Goal: Task Accomplishment & Management: Manage account settings

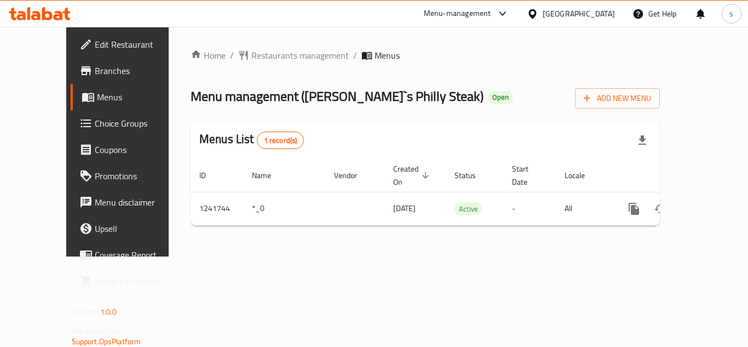
click at [607, 10] on div "[GEOGRAPHIC_DATA]" at bounding box center [579, 14] width 72 height 12
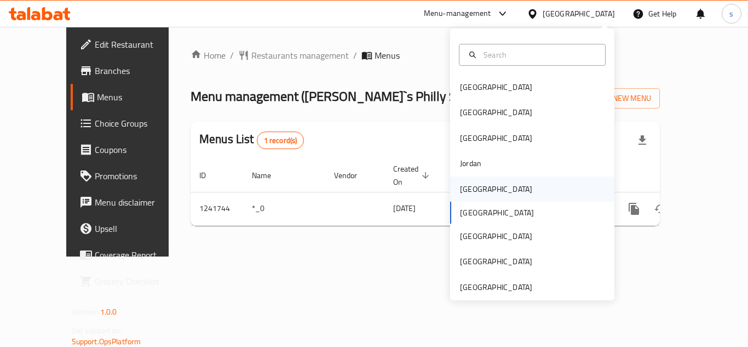
click at [460, 187] on div "[GEOGRAPHIC_DATA]" at bounding box center [496, 189] width 72 height 12
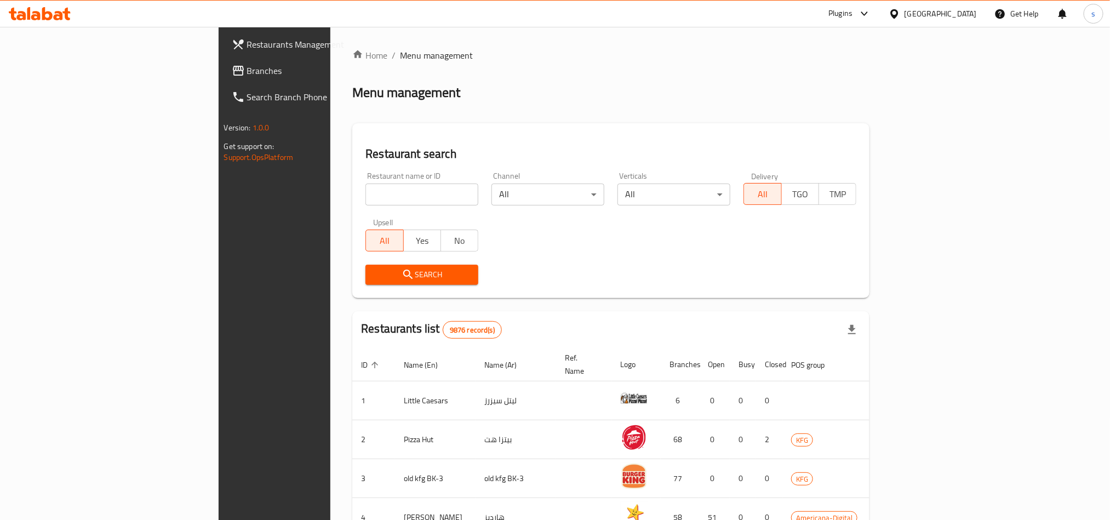
click at [247, 74] on span "Branches" at bounding box center [321, 70] width 148 height 13
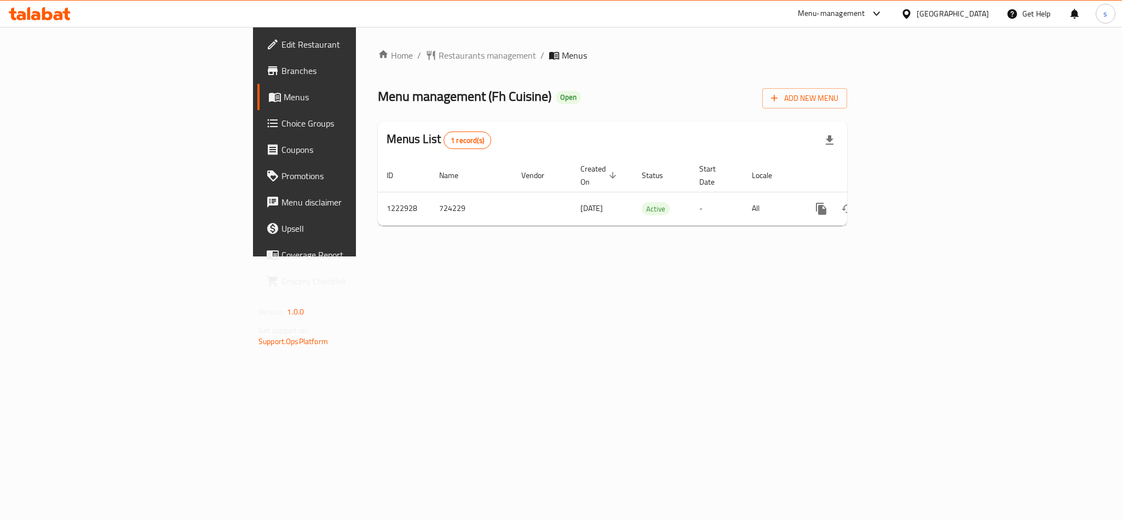
click at [917, 12] on div at bounding box center [909, 14] width 16 height 12
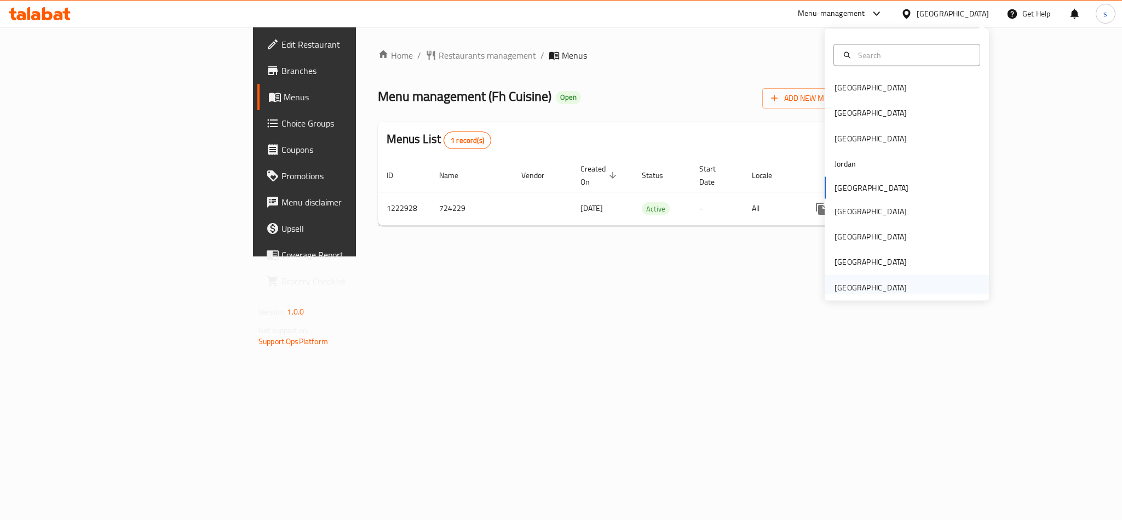
click at [836, 284] on div "[GEOGRAPHIC_DATA]" at bounding box center [871, 287] width 72 height 12
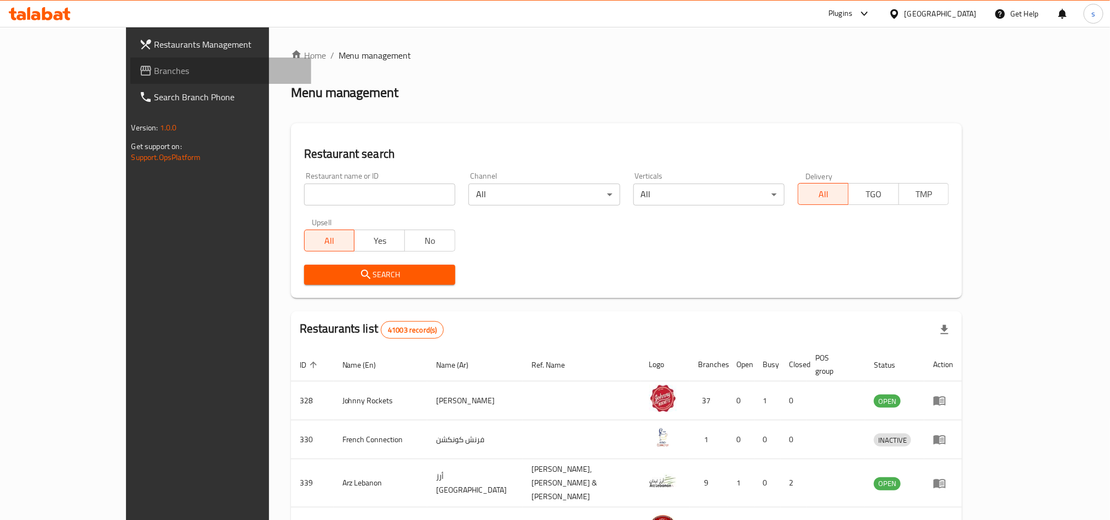
click at [154, 71] on span "Branches" at bounding box center [228, 70] width 148 height 13
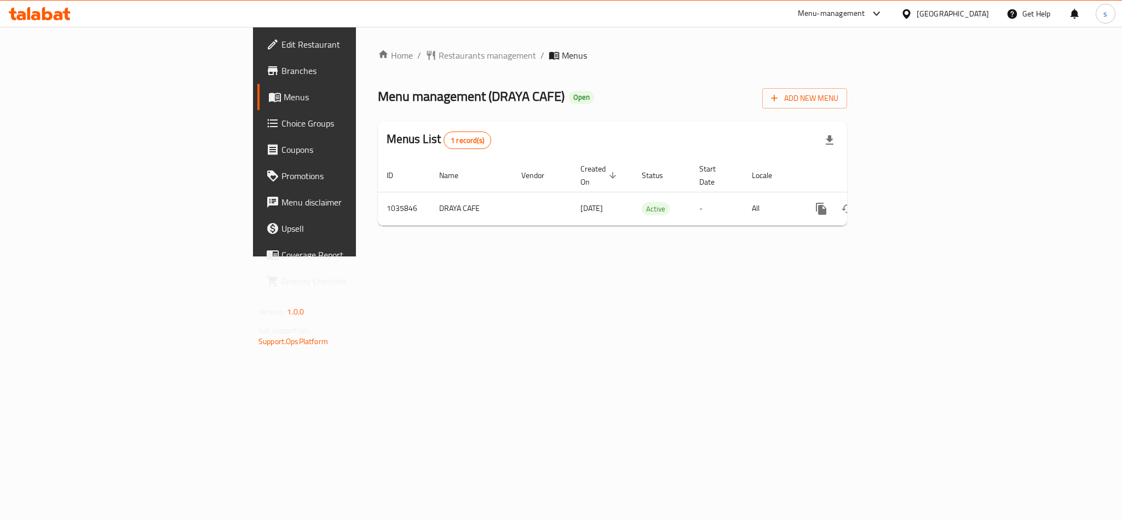
click at [939, 13] on div "[GEOGRAPHIC_DATA]" at bounding box center [953, 14] width 72 height 12
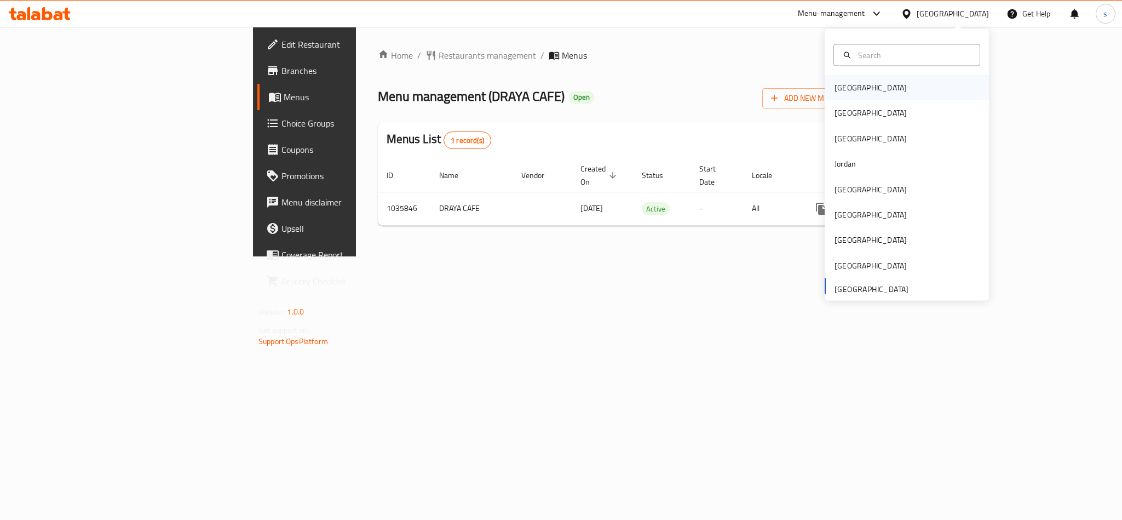
click at [828, 94] on div "[GEOGRAPHIC_DATA]" at bounding box center [871, 87] width 90 height 25
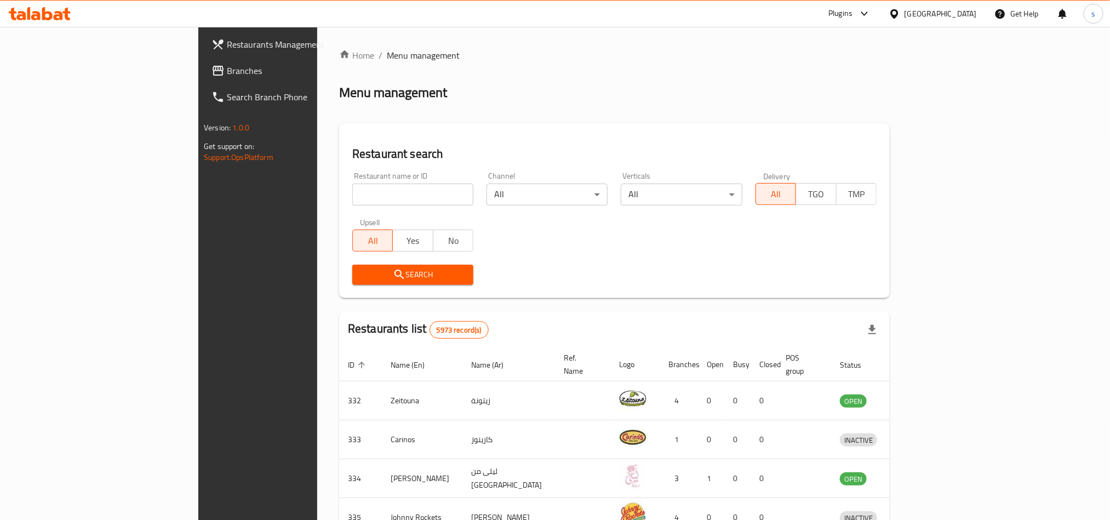
click at [965, 8] on div "[GEOGRAPHIC_DATA]" at bounding box center [940, 14] width 72 height 12
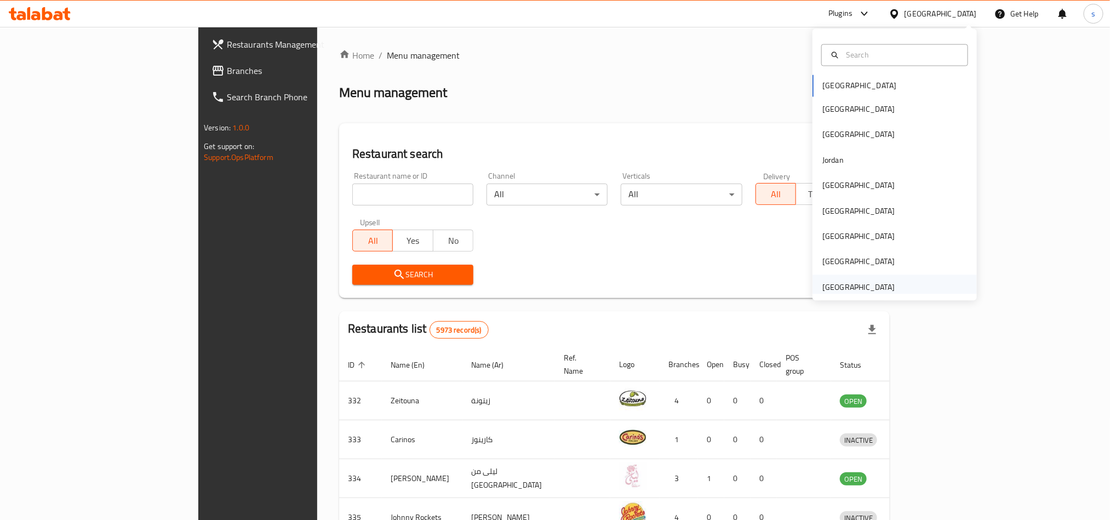
click at [863, 286] on div "[GEOGRAPHIC_DATA]" at bounding box center [858, 287] width 72 height 12
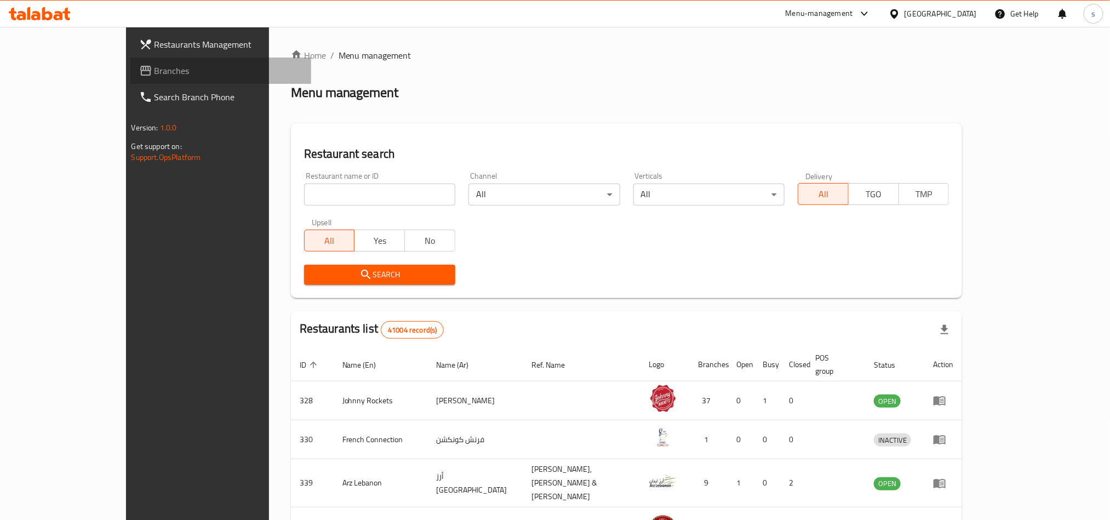
click at [154, 69] on span "Branches" at bounding box center [228, 70] width 148 height 13
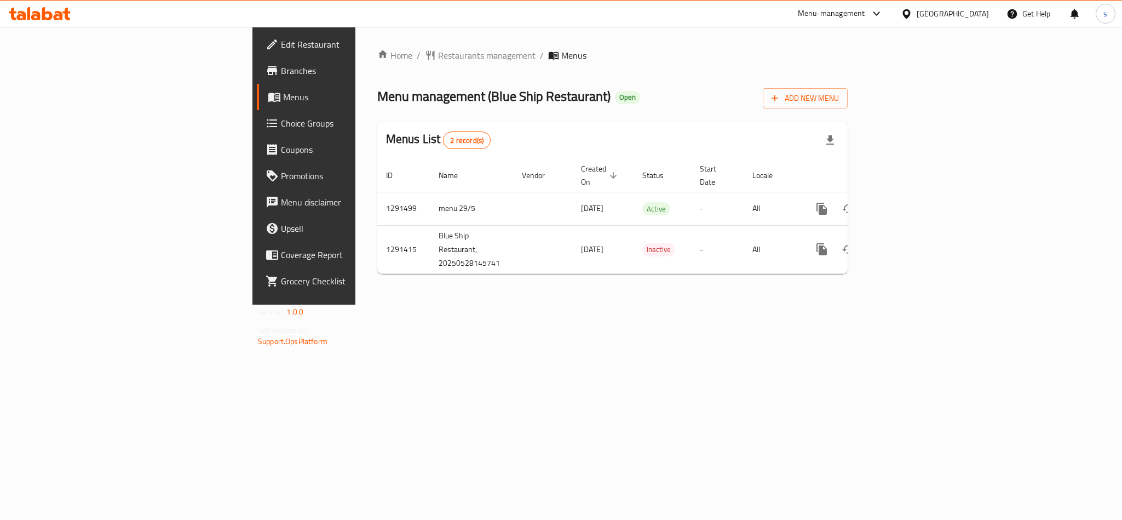
click at [942, 13] on div "[GEOGRAPHIC_DATA]" at bounding box center [953, 14] width 72 height 12
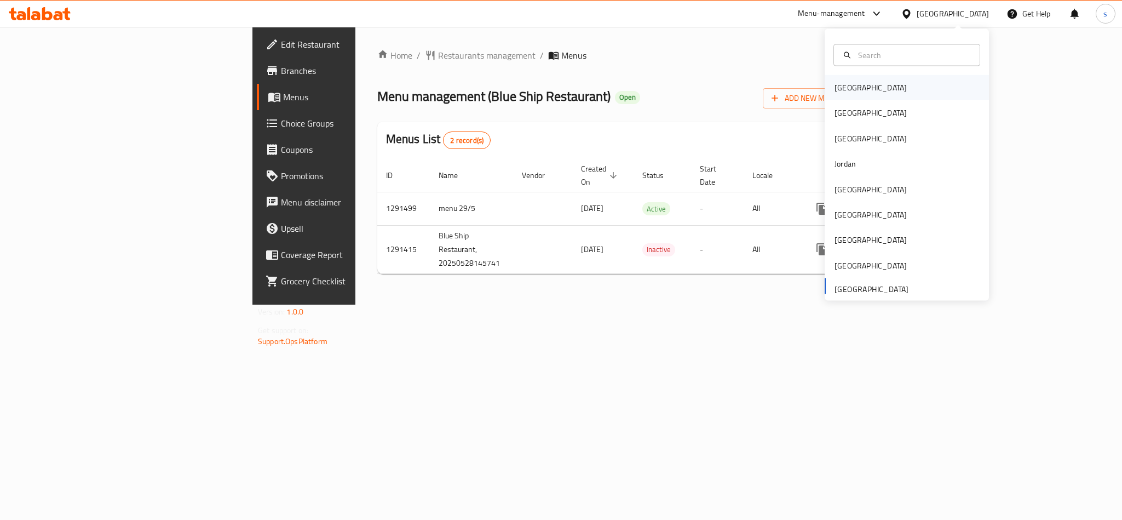
click at [839, 85] on div "[GEOGRAPHIC_DATA]" at bounding box center [871, 88] width 72 height 12
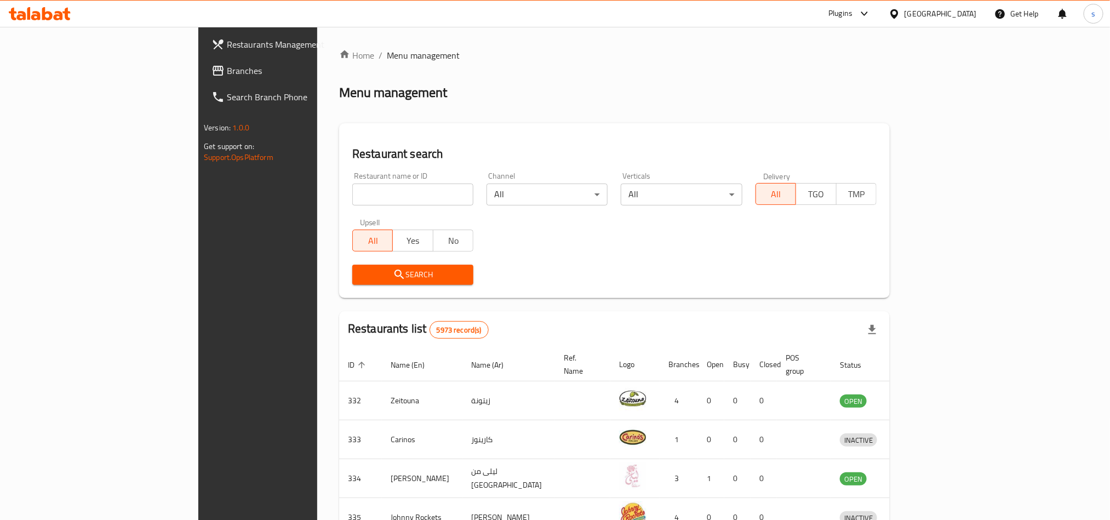
click at [978, 13] on div "[GEOGRAPHIC_DATA]" at bounding box center [933, 14] width 106 height 26
click at [971, 13] on div "[GEOGRAPHIC_DATA]" at bounding box center [940, 14] width 72 height 12
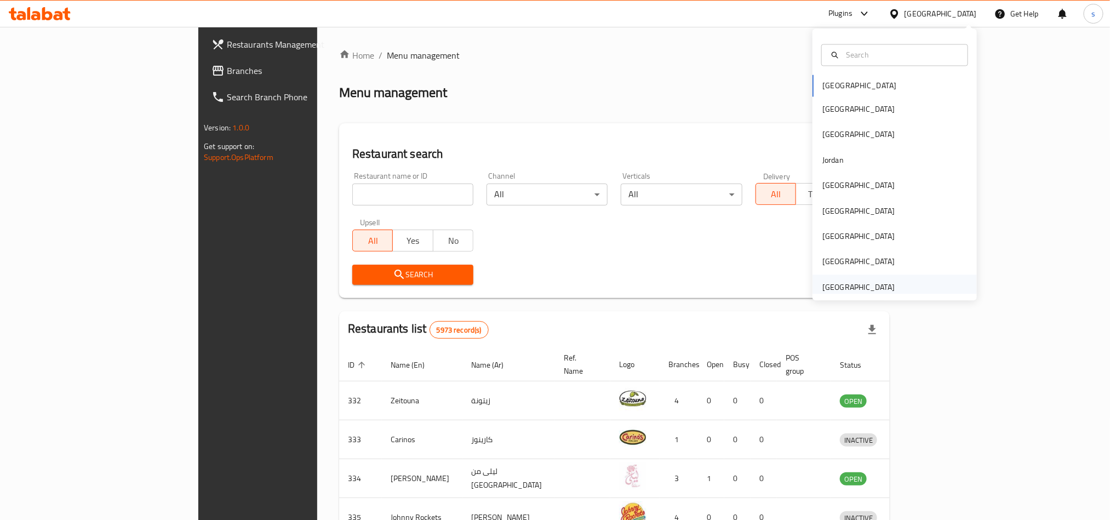
click at [834, 286] on div "[GEOGRAPHIC_DATA]" at bounding box center [858, 287] width 72 height 12
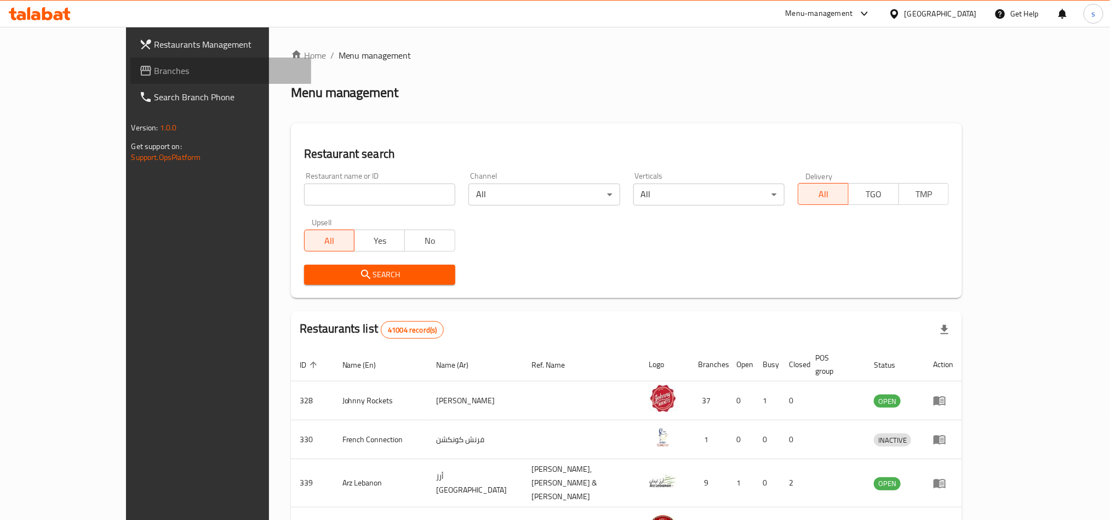
click at [154, 73] on span "Branches" at bounding box center [228, 70] width 148 height 13
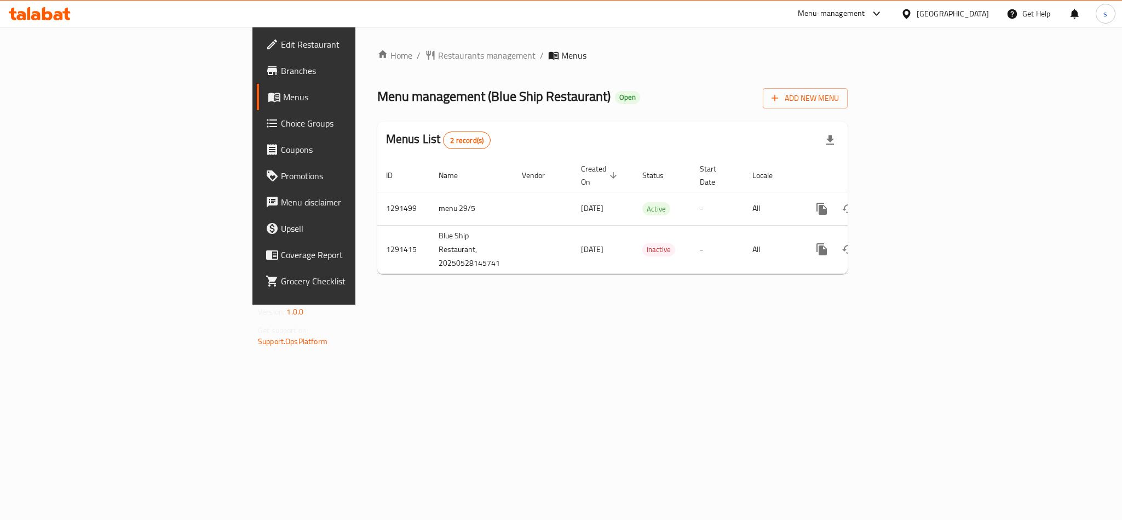
click at [950, 12] on div "[GEOGRAPHIC_DATA]" at bounding box center [953, 14] width 72 height 12
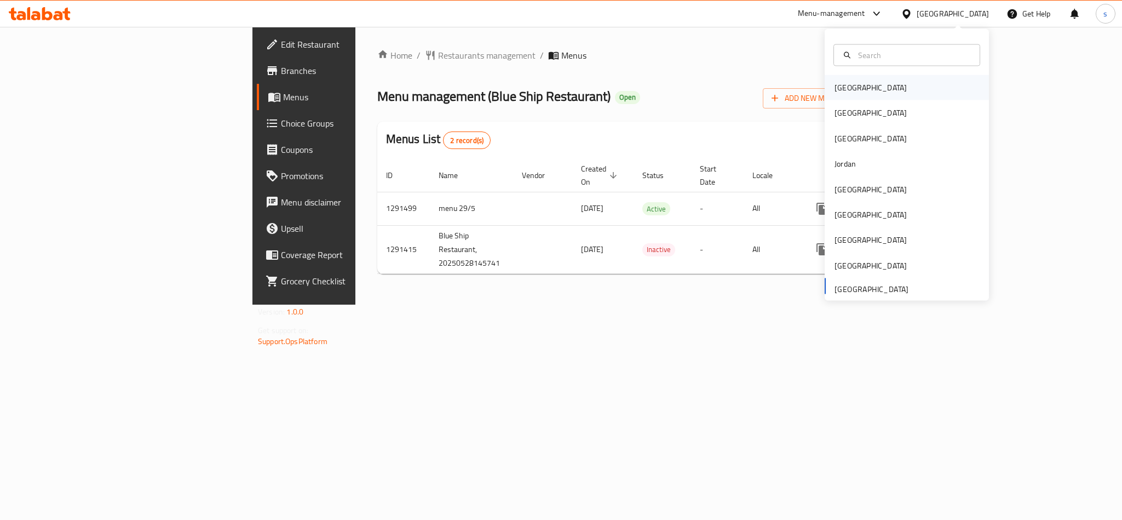
click at [835, 84] on div "[GEOGRAPHIC_DATA]" at bounding box center [871, 88] width 72 height 12
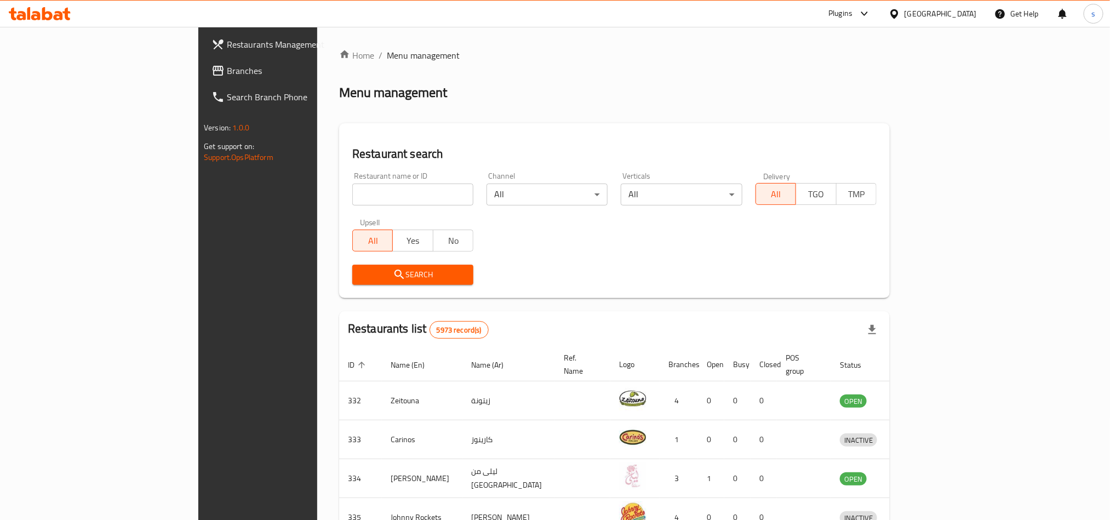
click at [968, 12] on div "[GEOGRAPHIC_DATA]" at bounding box center [940, 14] width 72 height 12
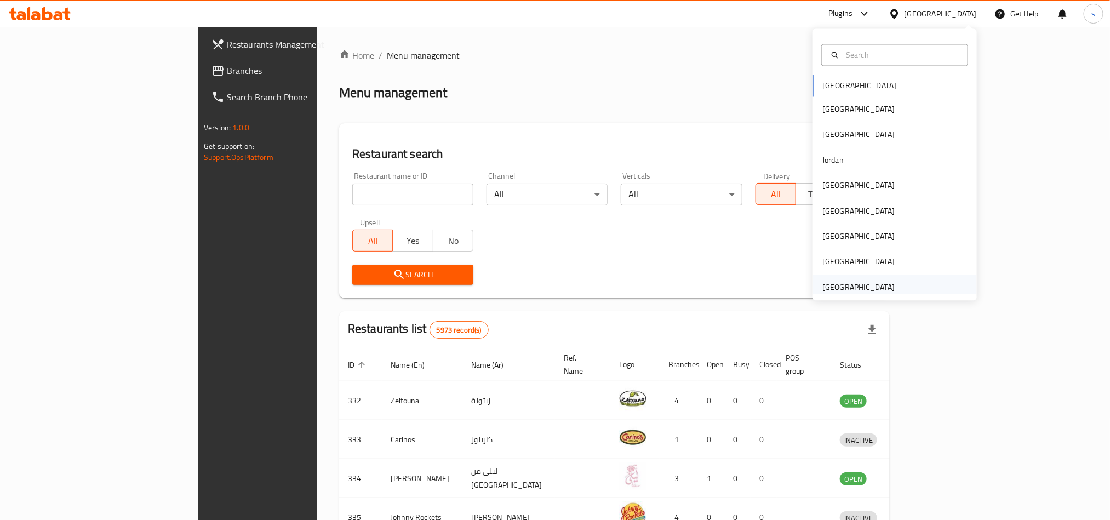
click at [851, 288] on div "[GEOGRAPHIC_DATA]" at bounding box center [858, 287] width 72 height 12
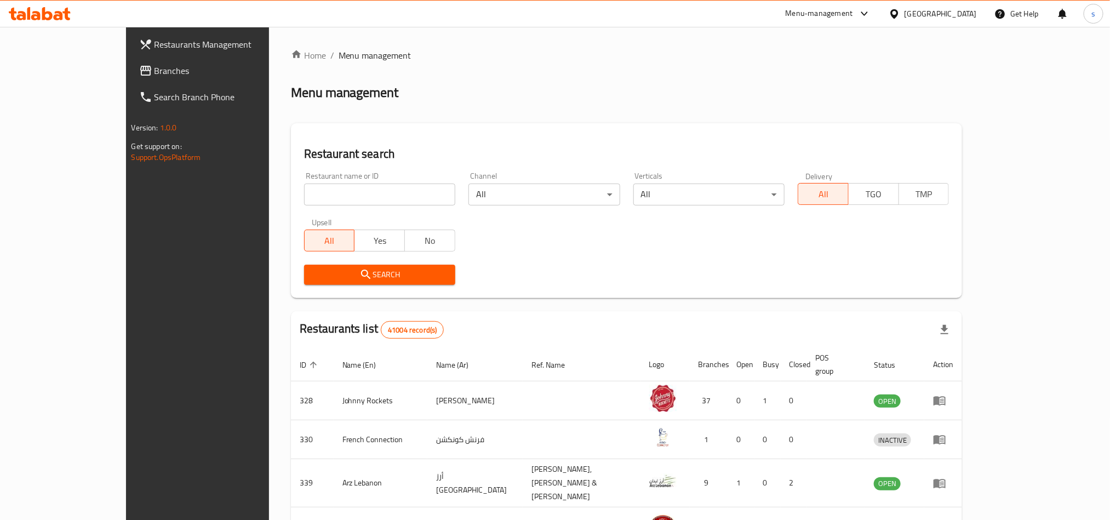
click at [154, 71] on span "Branches" at bounding box center [228, 70] width 148 height 13
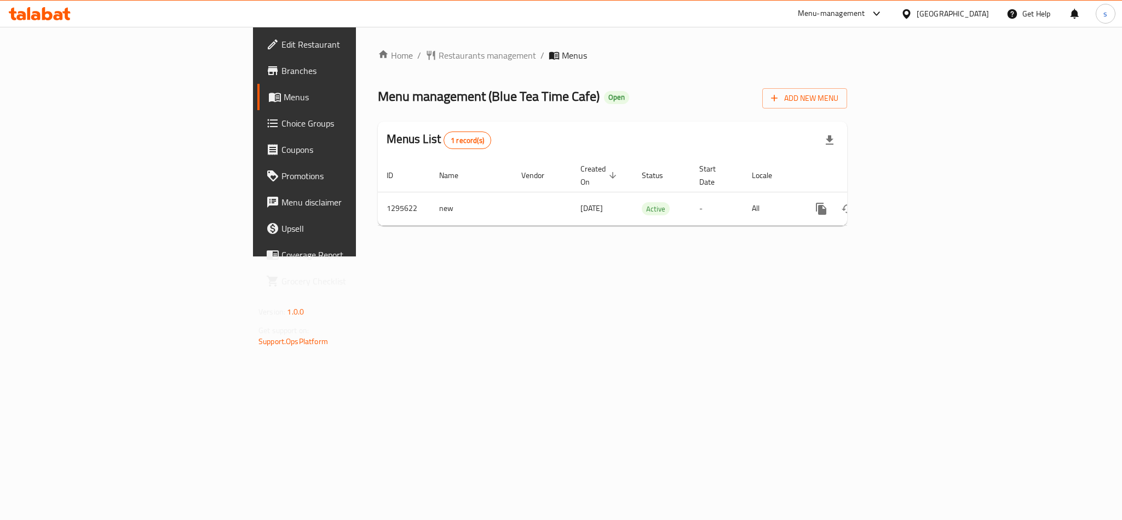
click at [932, 9] on div "[GEOGRAPHIC_DATA]" at bounding box center [953, 14] width 72 height 12
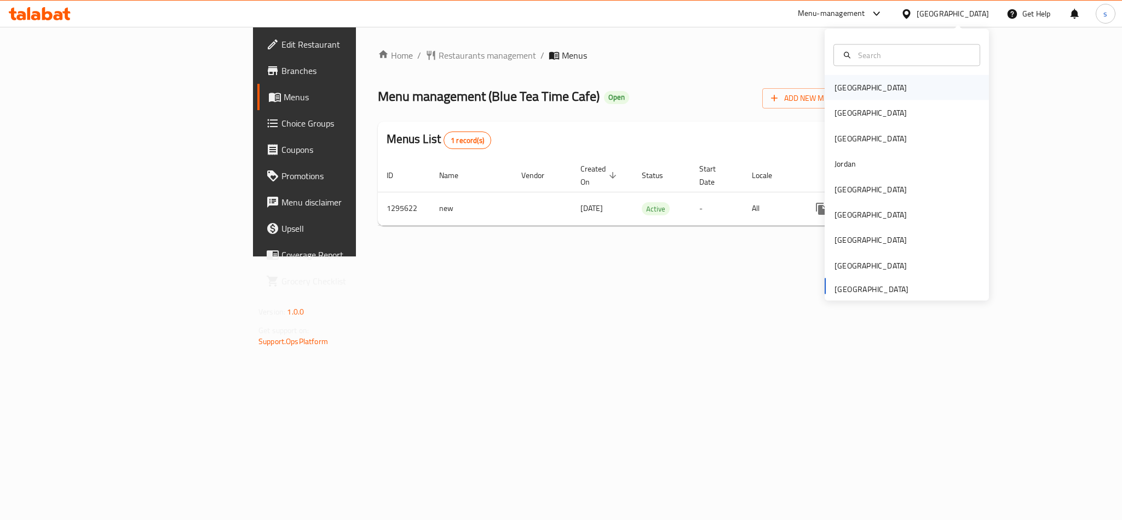
click at [835, 89] on div "[GEOGRAPHIC_DATA]" at bounding box center [871, 88] width 72 height 12
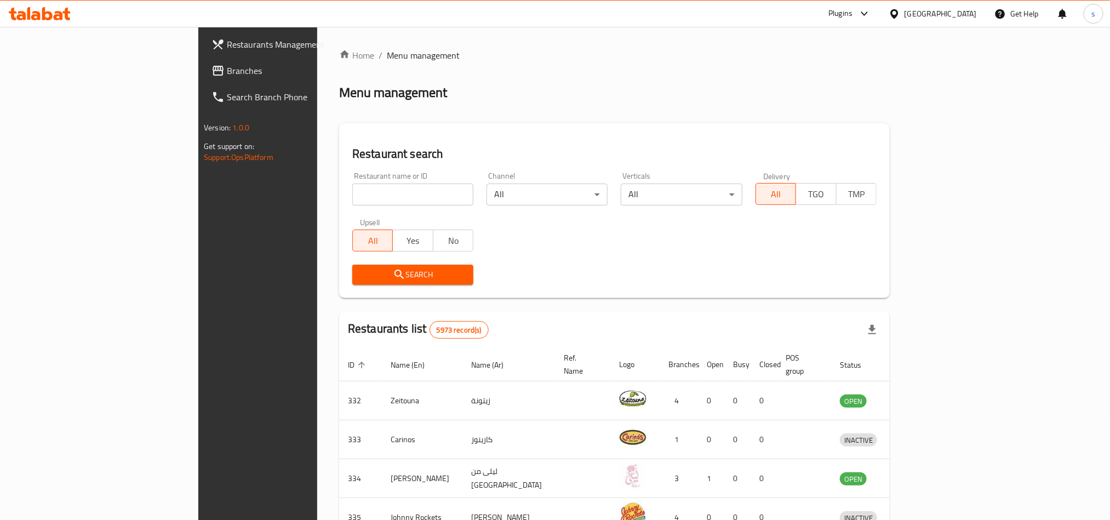
click at [955, 14] on div "[GEOGRAPHIC_DATA]" at bounding box center [940, 14] width 72 height 12
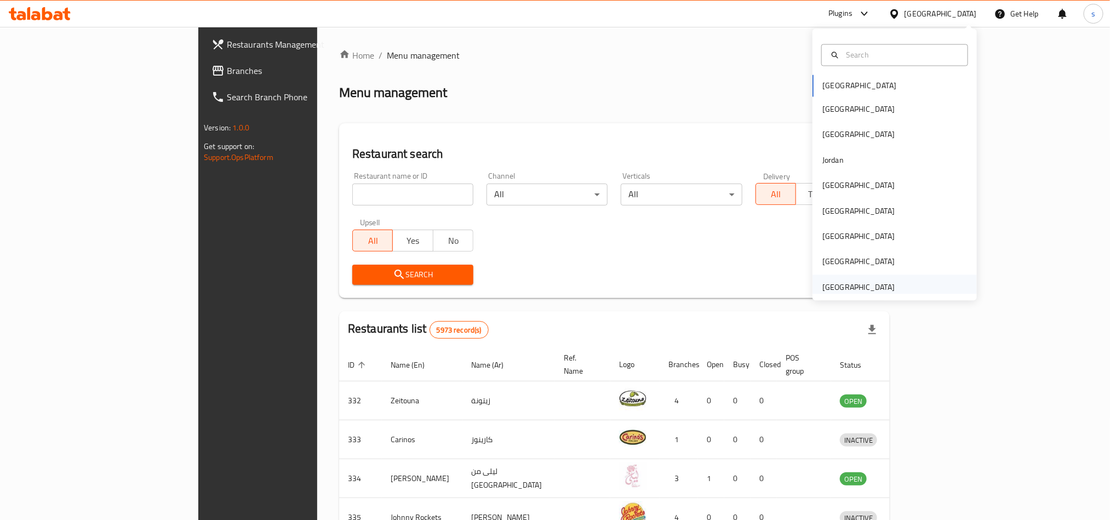
click at [852, 286] on div "[GEOGRAPHIC_DATA]" at bounding box center [858, 287] width 72 height 12
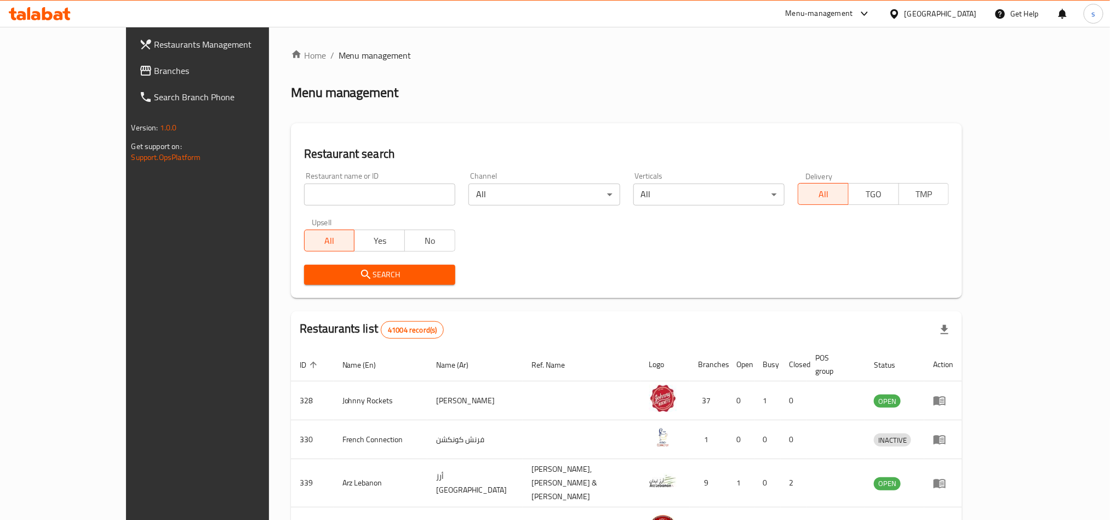
click at [154, 66] on span "Branches" at bounding box center [228, 70] width 148 height 13
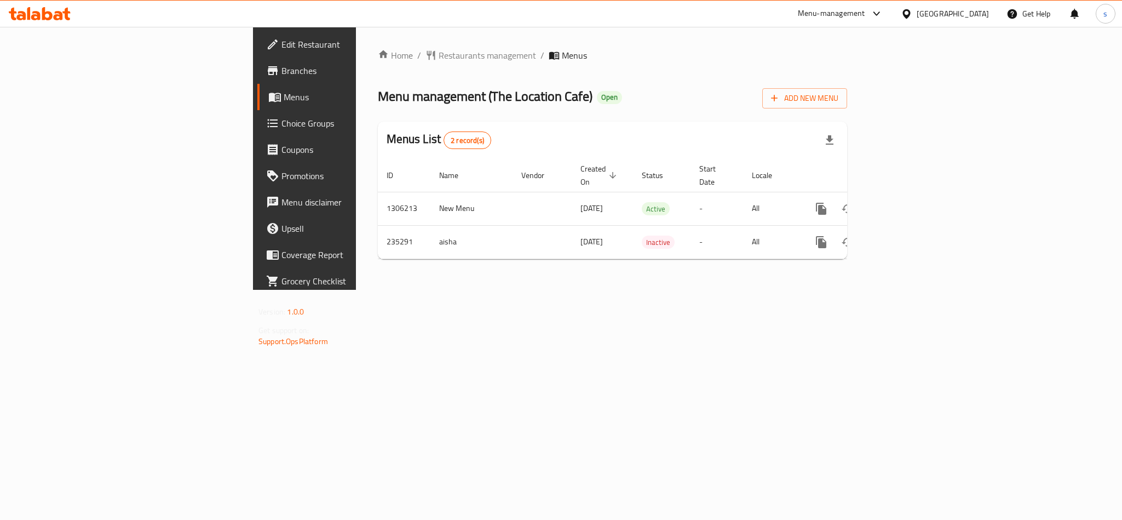
click at [956, 9] on div "[GEOGRAPHIC_DATA]" at bounding box center [953, 14] width 72 height 12
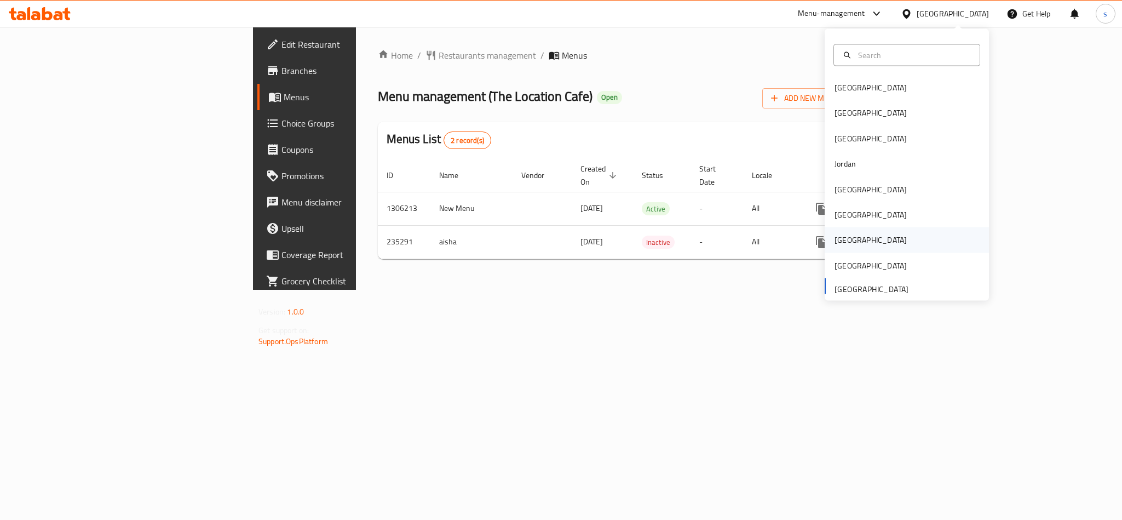
click at [842, 240] on div "[GEOGRAPHIC_DATA]" at bounding box center [871, 239] width 90 height 25
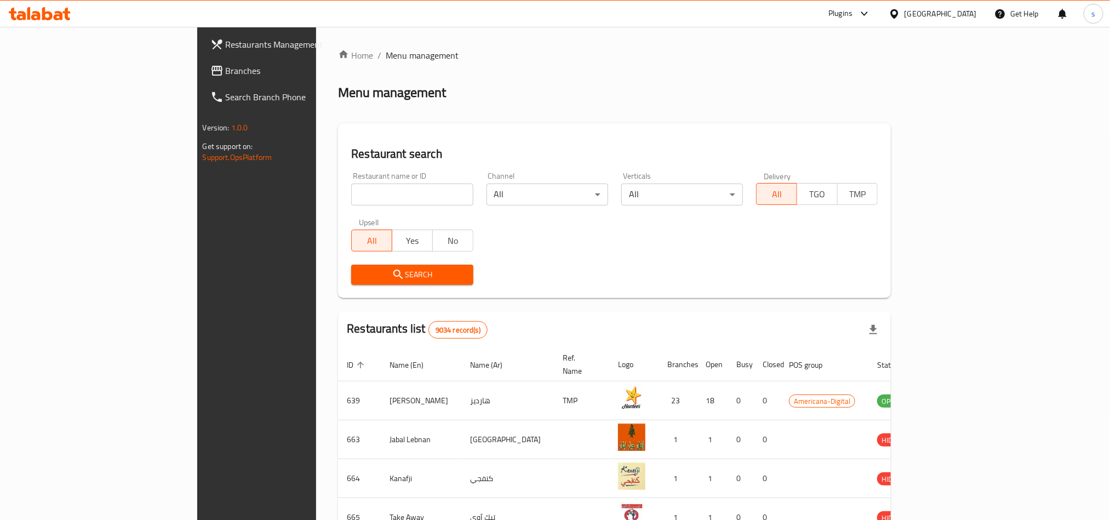
click at [226, 74] on span "Branches" at bounding box center [300, 70] width 148 height 13
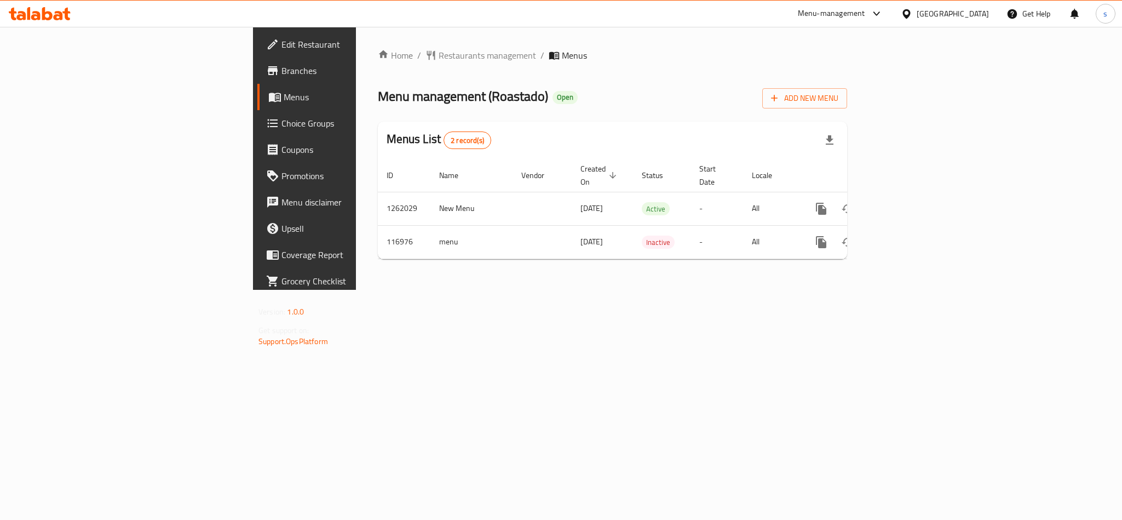
click at [973, 14] on div "[GEOGRAPHIC_DATA]" at bounding box center [953, 14] width 72 height 12
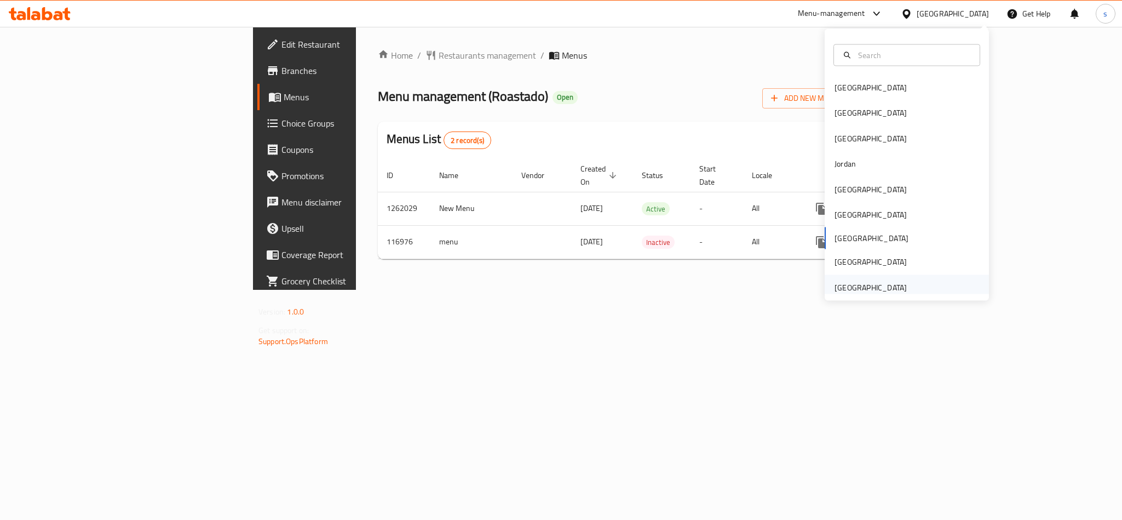
click at [865, 289] on div "[GEOGRAPHIC_DATA]" at bounding box center [871, 287] width 72 height 12
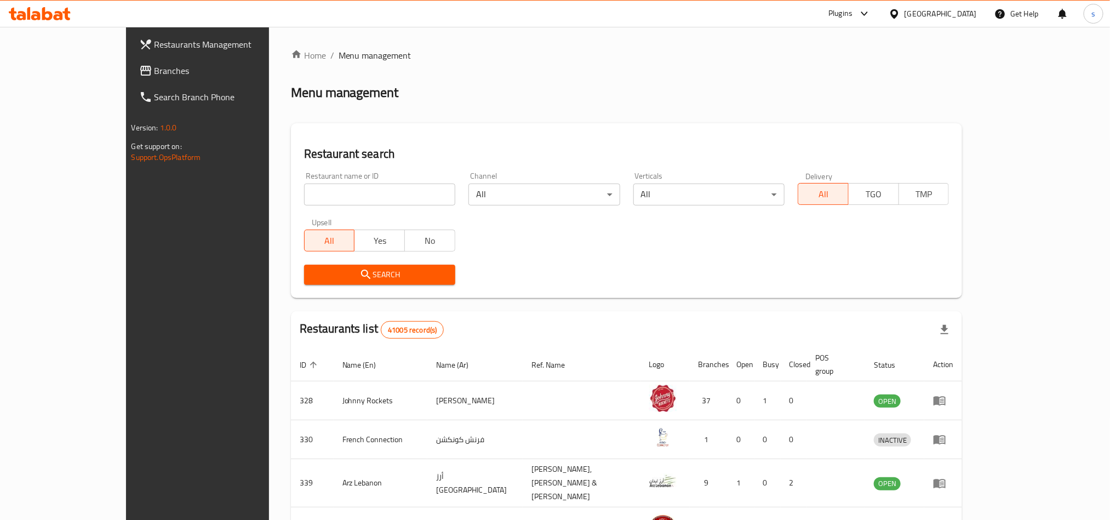
click at [154, 68] on span "Branches" at bounding box center [228, 70] width 148 height 13
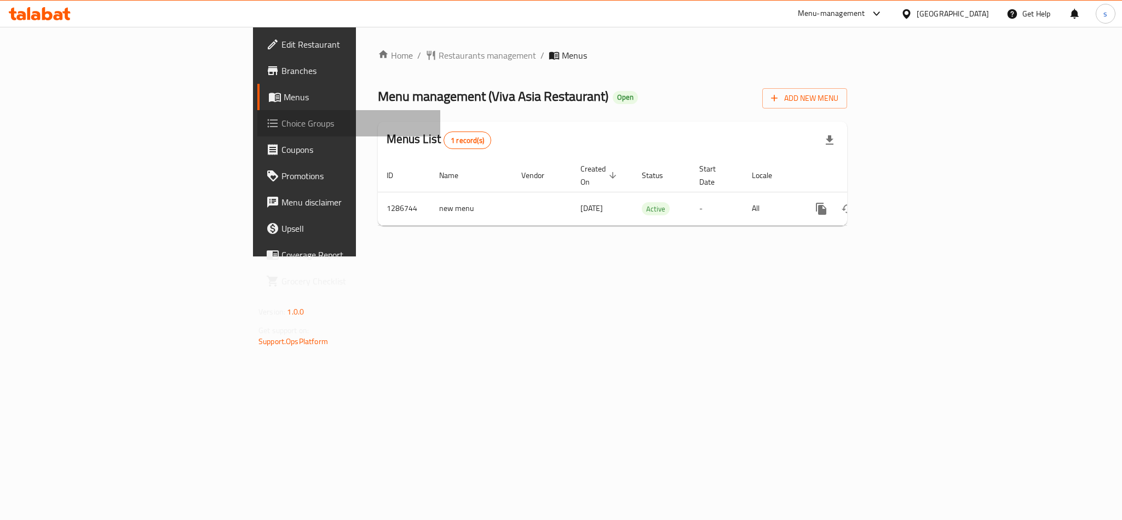
click at [282, 120] on span "Choice Groups" at bounding box center [357, 123] width 150 height 13
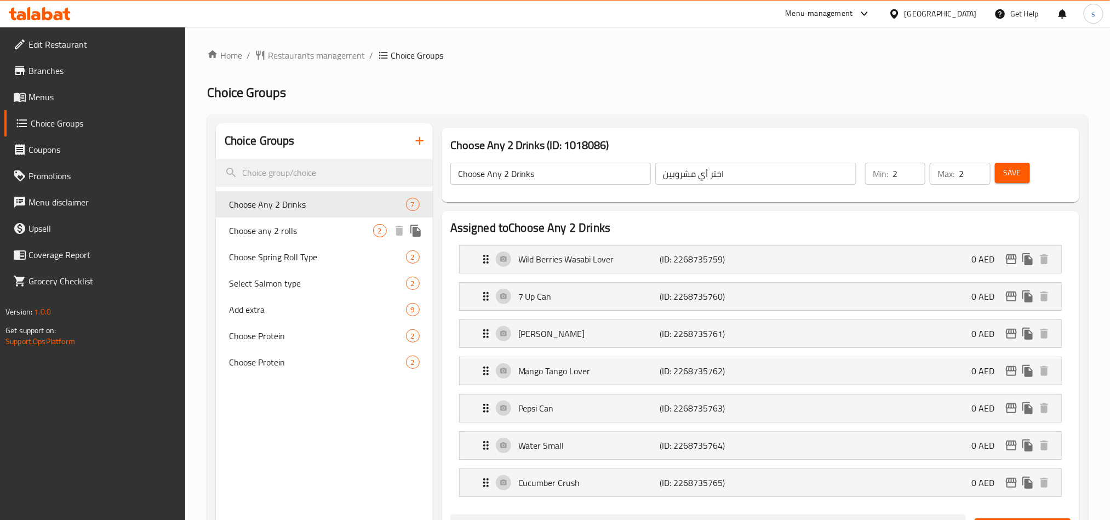
click at [286, 227] on span "Choose any 2 rolls" at bounding box center [301, 230] width 144 height 13
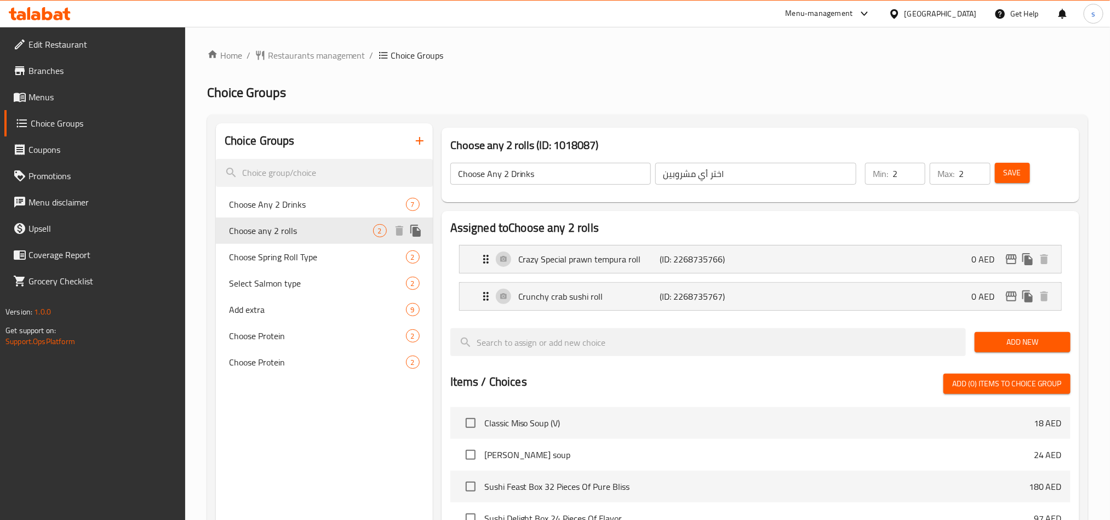
type input "Choose any 2 rolls"
type input "اختر اي 2 رولز"
type input "1"
click at [301, 207] on span "Choose Any 2 Drinks" at bounding box center [301, 204] width 144 height 13
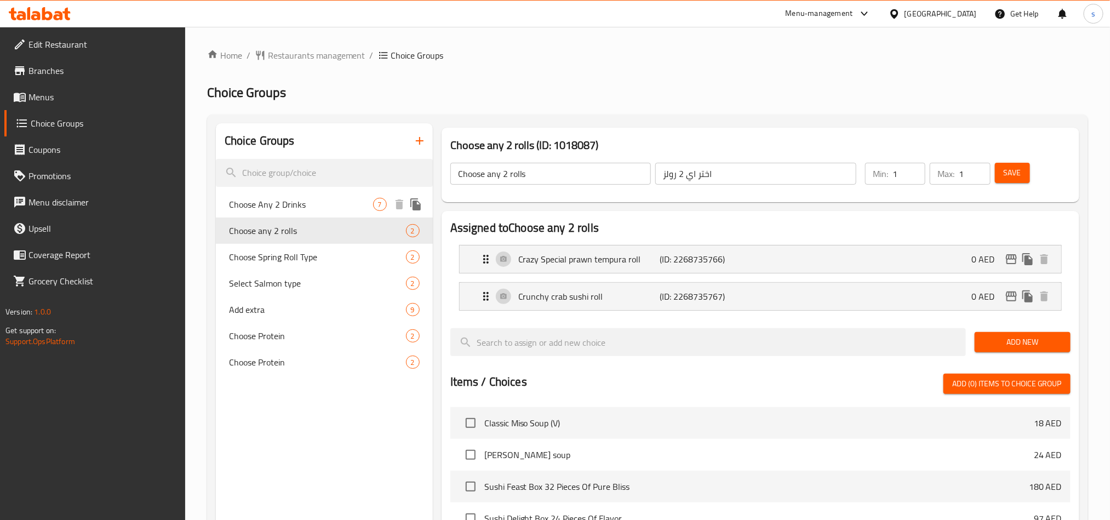
type input "Choose Any 2 Drinks"
type input "اختر أي مشروبين"
type input "2"
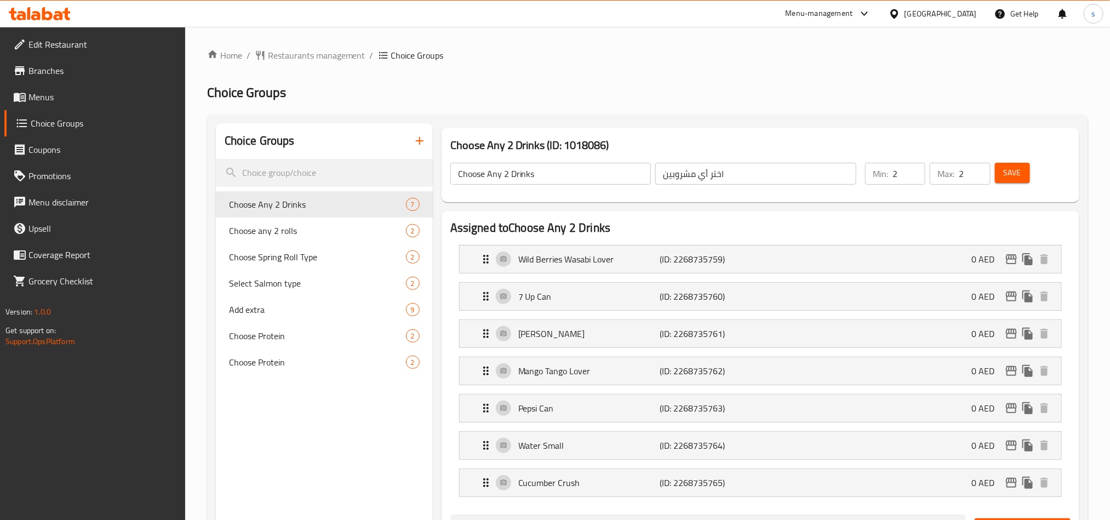
click at [943, 15] on div "United Arab Emirates" at bounding box center [940, 14] width 72 height 12
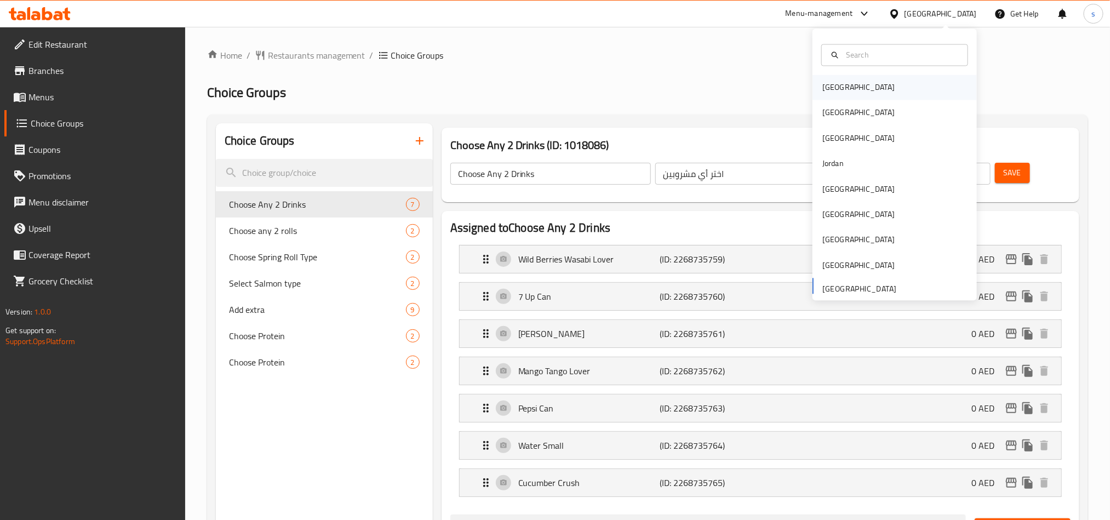
click at [827, 84] on div "[GEOGRAPHIC_DATA]" at bounding box center [858, 88] width 72 height 12
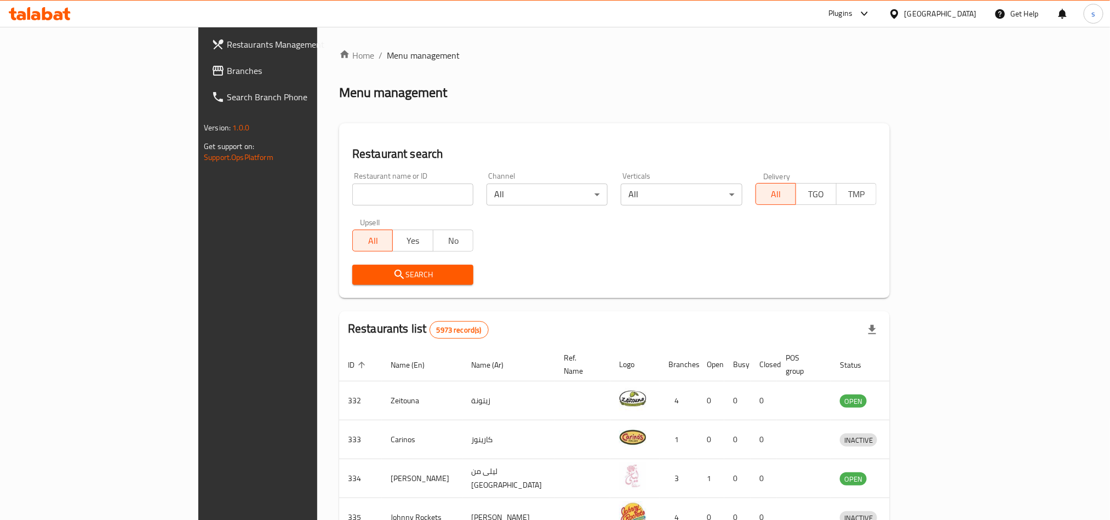
click at [961, 13] on div "[GEOGRAPHIC_DATA]" at bounding box center [940, 14] width 72 height 12
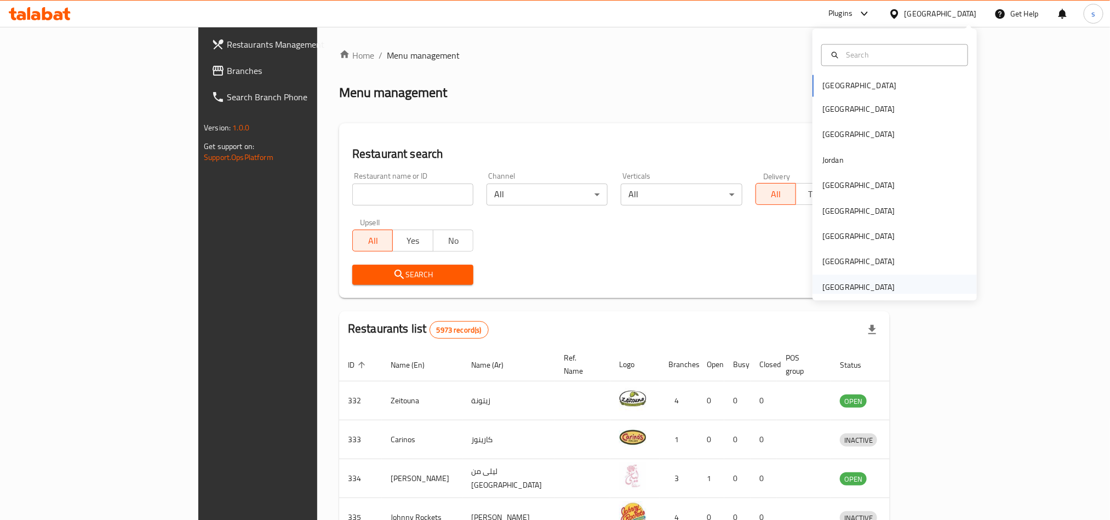
click at [835, 285] on div "United Arab Emirates" at bounding box center [858, 287] width 72 height 12
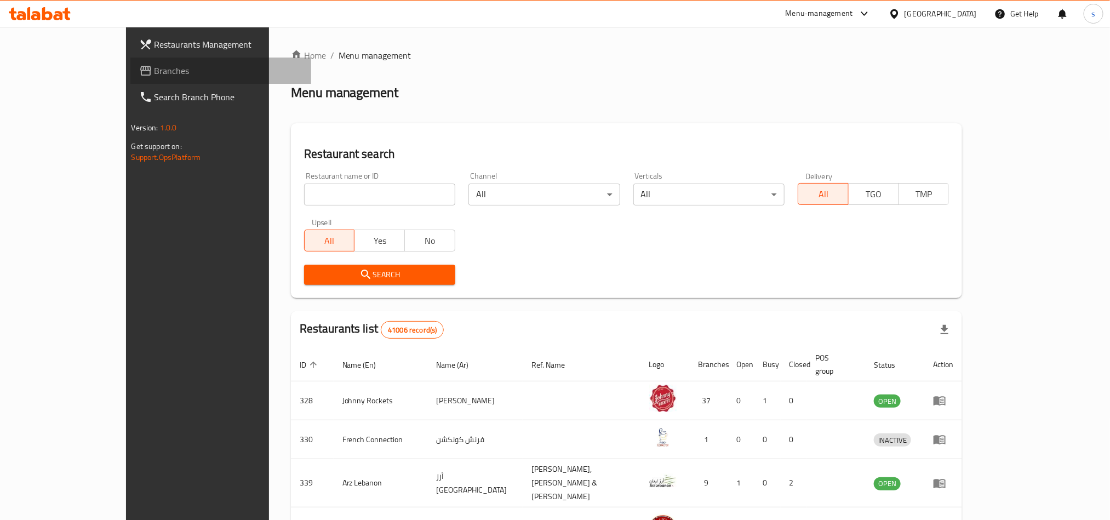
click at [130, 61] on link "Branches" at bounding box center [220, 71] width 181 height 26
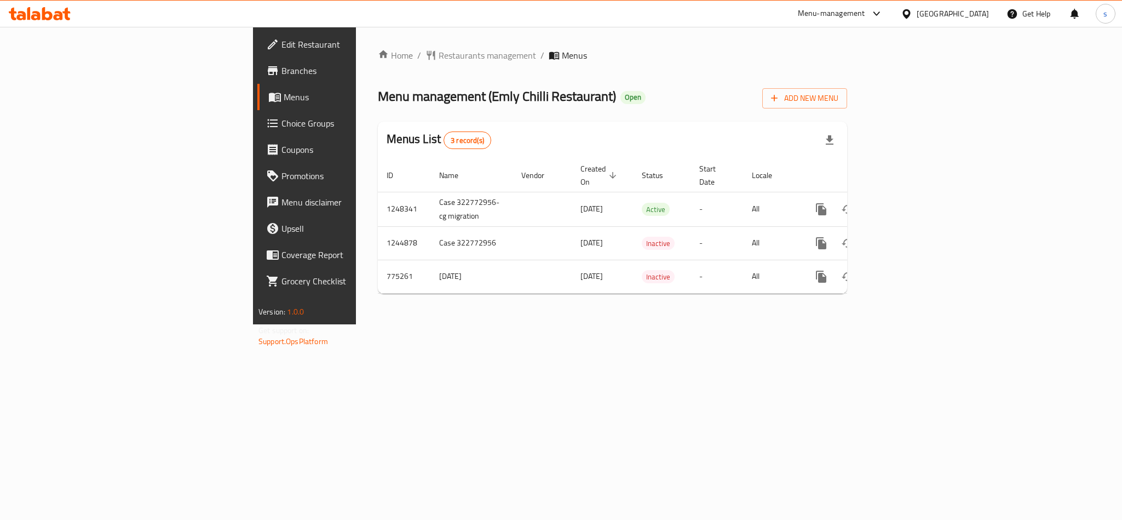
click at [924, 10] on div "[GEOGRAPHIC_DATA]" at bounding box center [953, 14] width 72 height 12
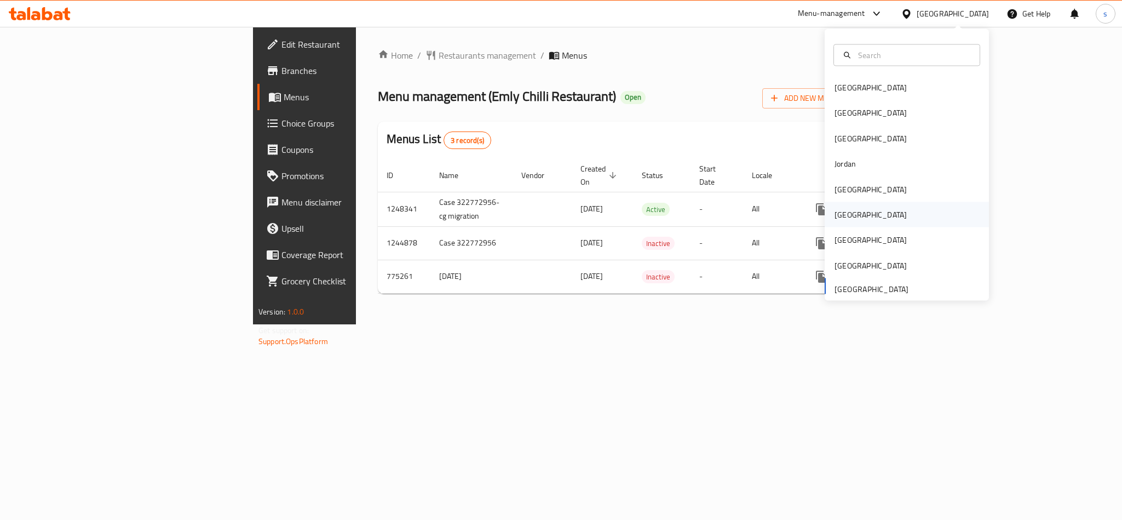
click at [835, 213] on div "[GEOGRAPHIC_DATA]" at bounding box center [871, 215] width 72 height 12
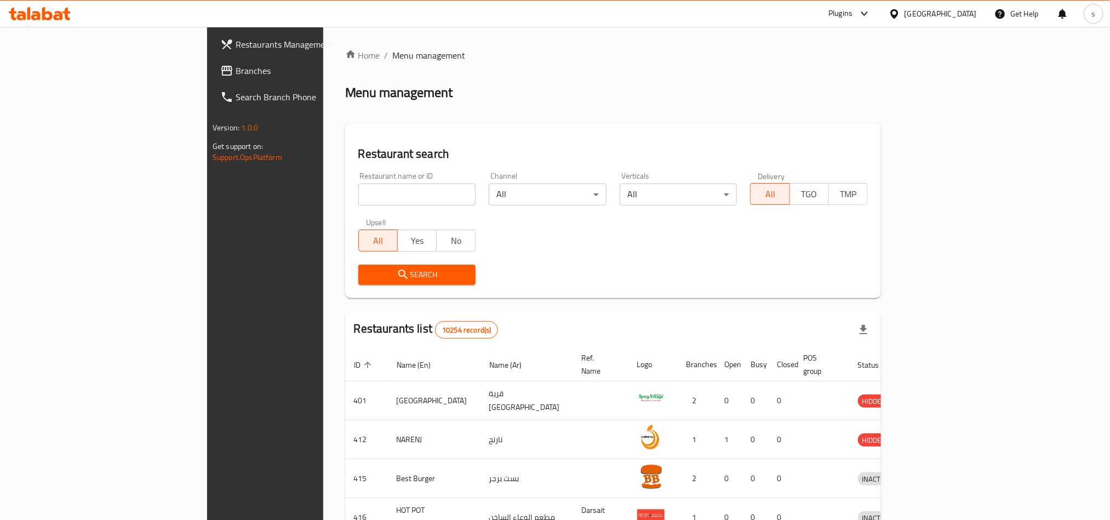
click at [236, 76] on span "Branches" at bounding box center [310, 70] width 148 height 13
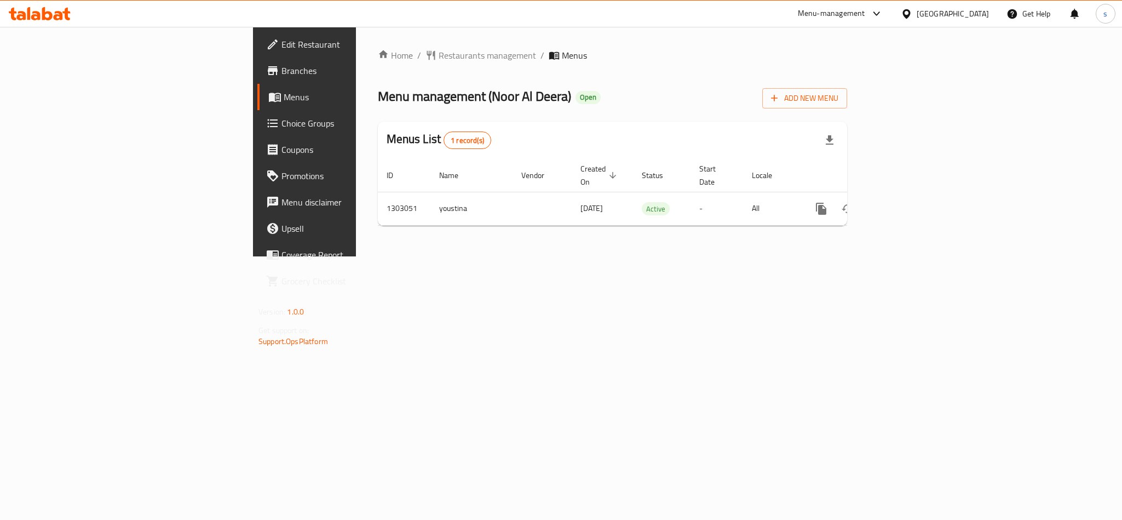
click at [963, 5] on div "[GEOGRAPHIC_DATA]" at bounding box center [945, 14] width 106 height 26
click at [975, 8] on div "[GEOGRAPHIC_DATA]" at bounding box center [953, 14] width 72 height 12
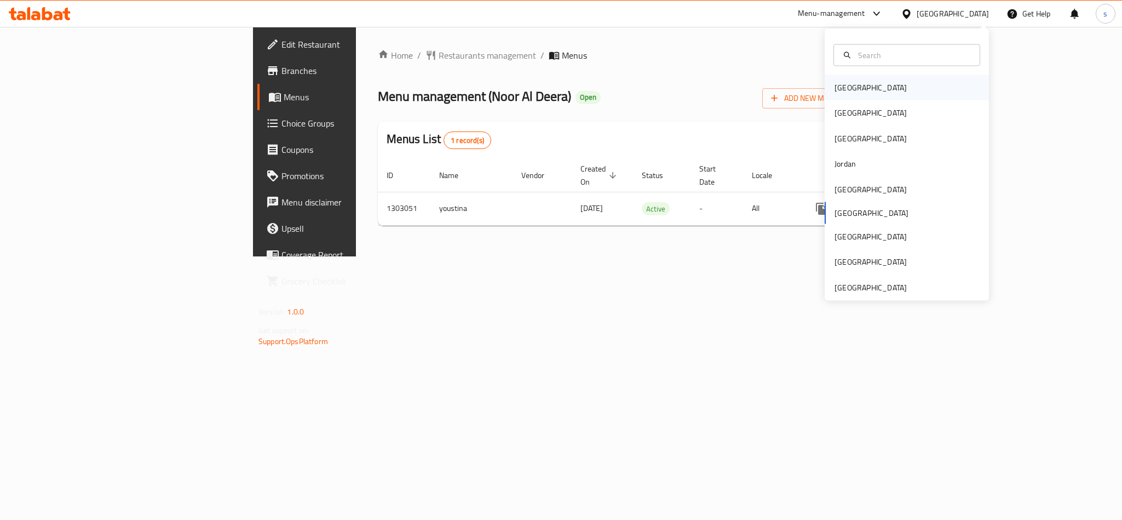
click at [843, 84] on div "[GEOGRAPHIC_DATA]" at bounding box center [871, 88] width 72 height 12
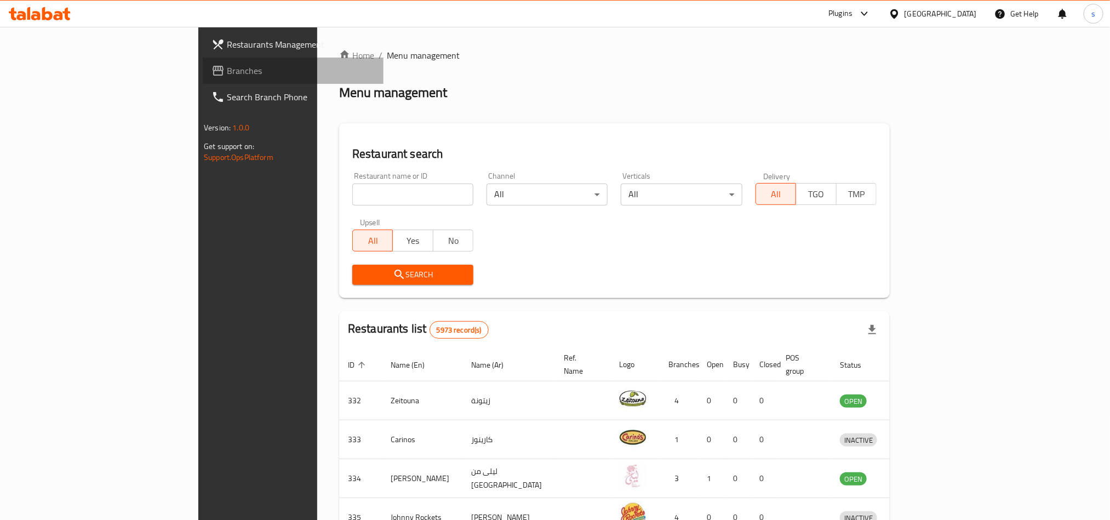
click at [227, 74] on span "Branches" at bounding box center [301, 70] width 148 height 13
